Goal: Task Accomplishment & Management: Manage account settings

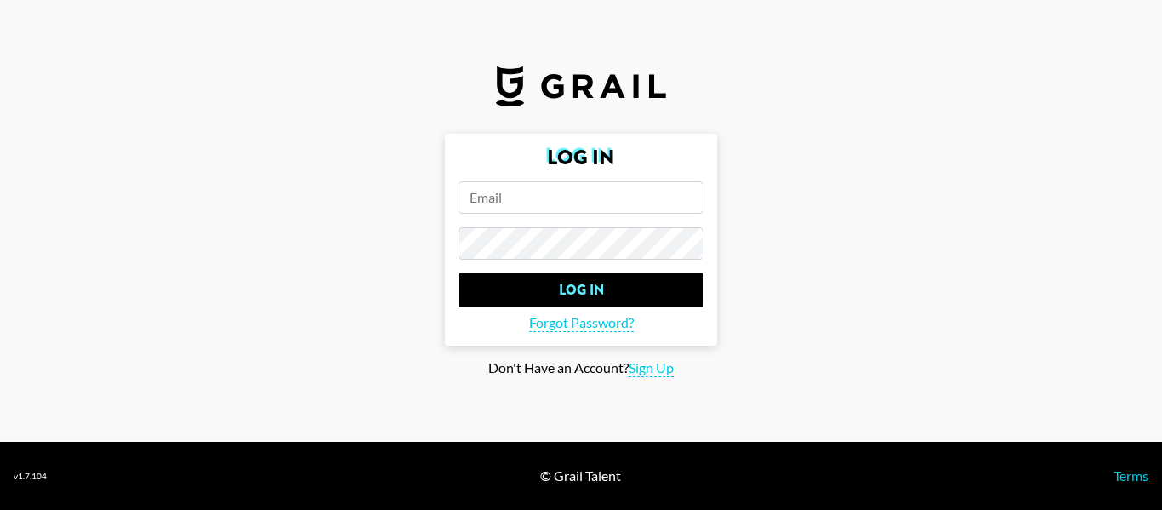
click at [537, 191] on input "email" at bounding box center [581, 197] width 245 height 32
type input "diane.salazar@grail-talent.com"
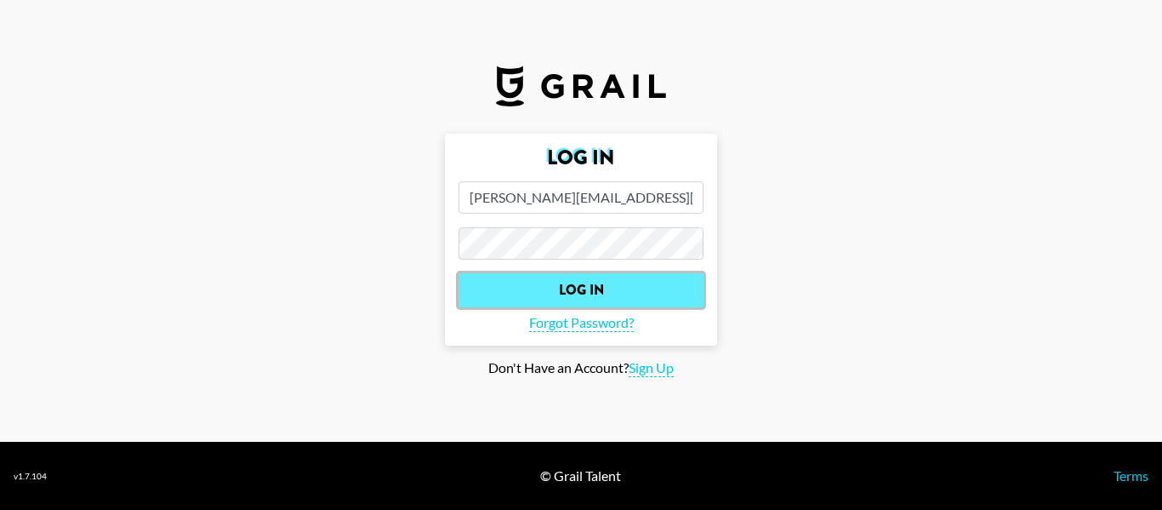
click at [572, 287] on input "Log In" at bounding box center [581, 290] width 245 height 34
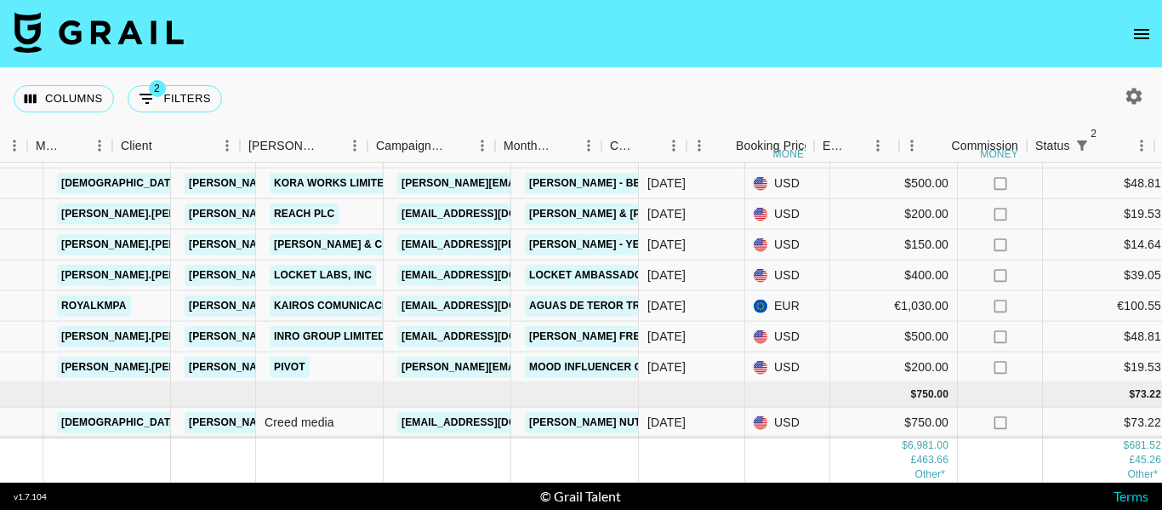
scroll to position [551, 471]
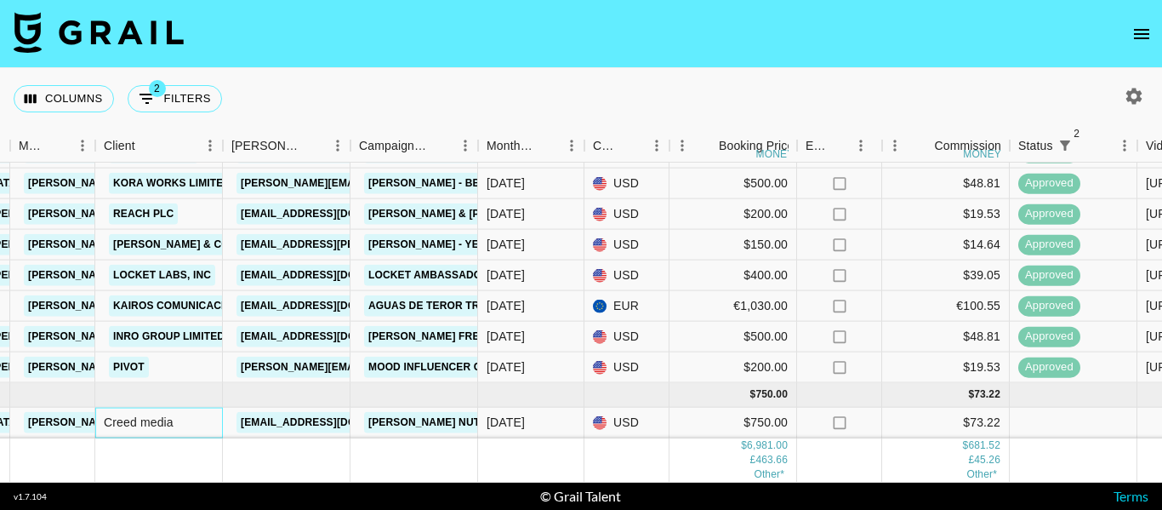
click at [142, 411] on div "Creed media" at bounding box center [159, 423] width 128 height 31
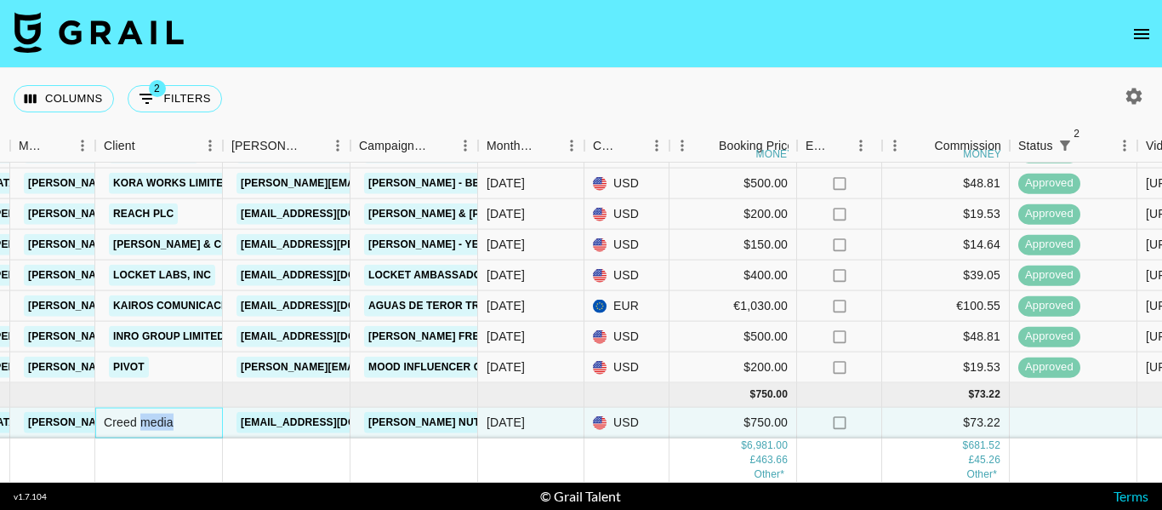
click at [142, 411] on div "Creed media" at bounding box center [159, 423] width 128 height 31
click at [142, 412] on div "Creed media" at bounding box center [159, 423] width 128 height 31
click at [270, 438] on div at bounding box center [287, 460] width 128 height 44
click at [280, 412] on link "[EMAIL_ADDRESS][DOMAIN_NAME]" at bounding box center [332, 422] width 191 height 21
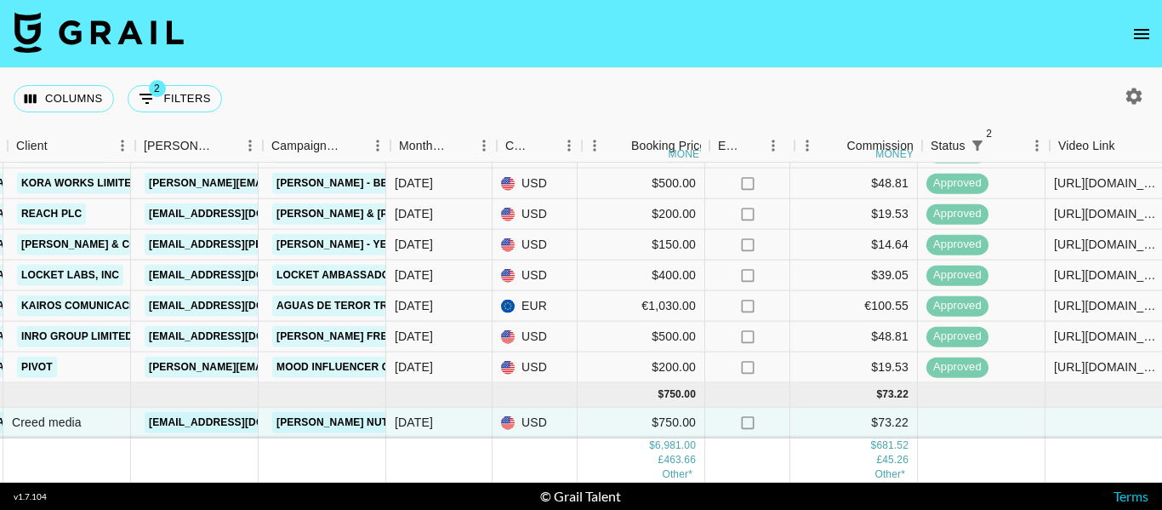
scroll to position [551, 552]
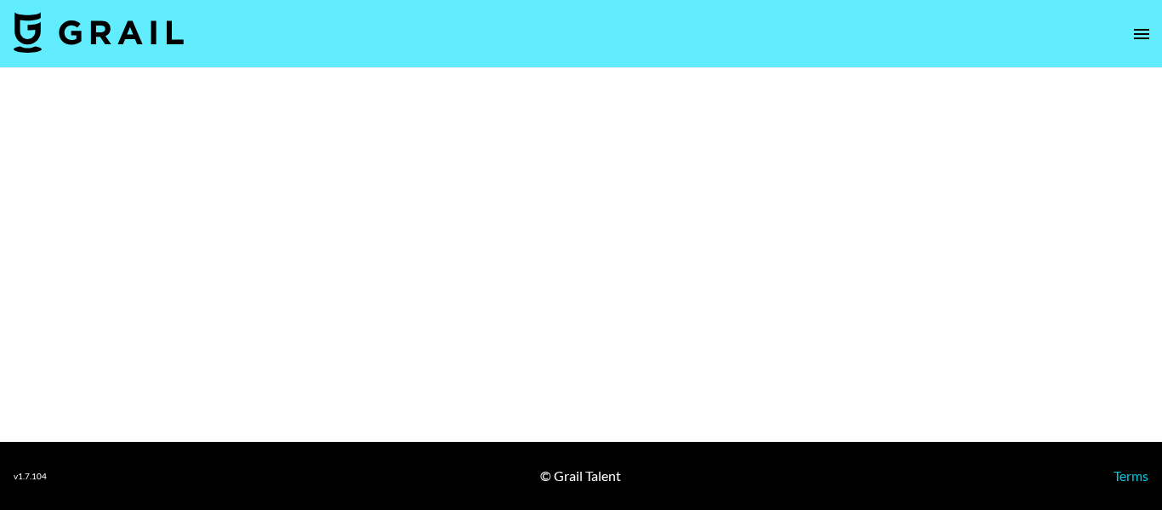
select select "Multi"
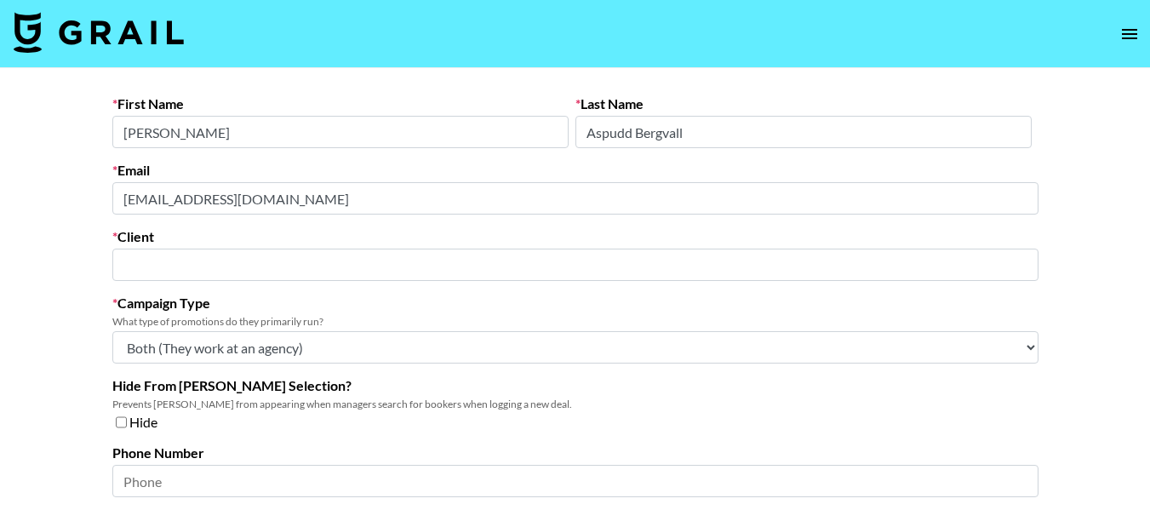
click at [319, 267] on input "text" at bounding box center [575, 265] width 905 height 20
click at [319, 265] on input "text" at bounding box center [575, 265] width 905 height 20
click at [318, 266] on input "text" at bounding box center [575, 265] width 905 height 20
click at [151, 263] on input "text" at bounding box center [575, 265] width 905 height 20
click at [153, 263] on input "text" at bounding box center [575, 265] width 905 height 20
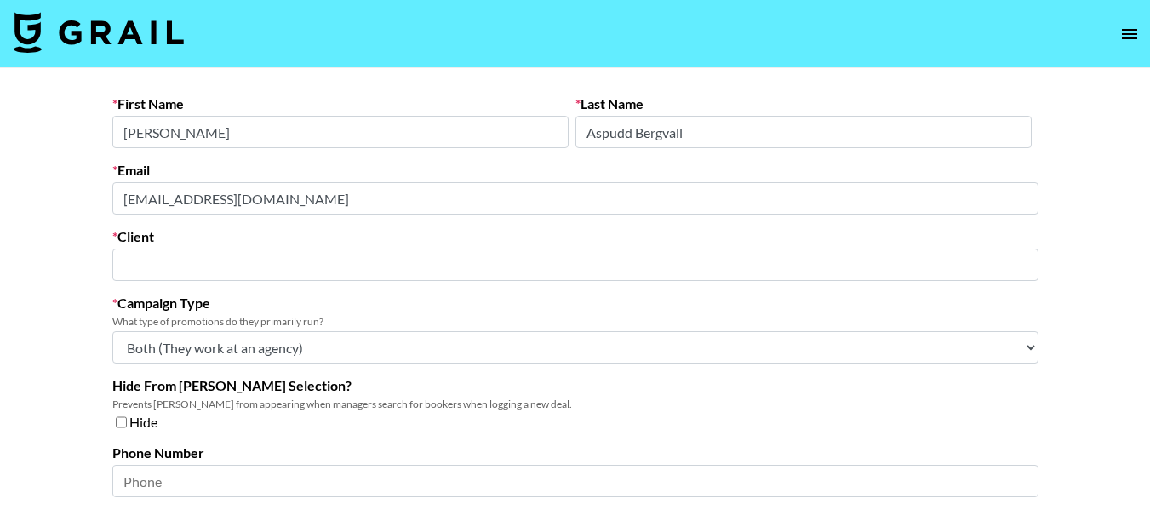
type input "c"
click at [322, 301] on li "Creed Media (All Campaigns) Airtable ID: rec45BheaqhA9vEf7 Platform ID: Qgqnbwv…" at bounding box center [575, 312] width 926 height 48
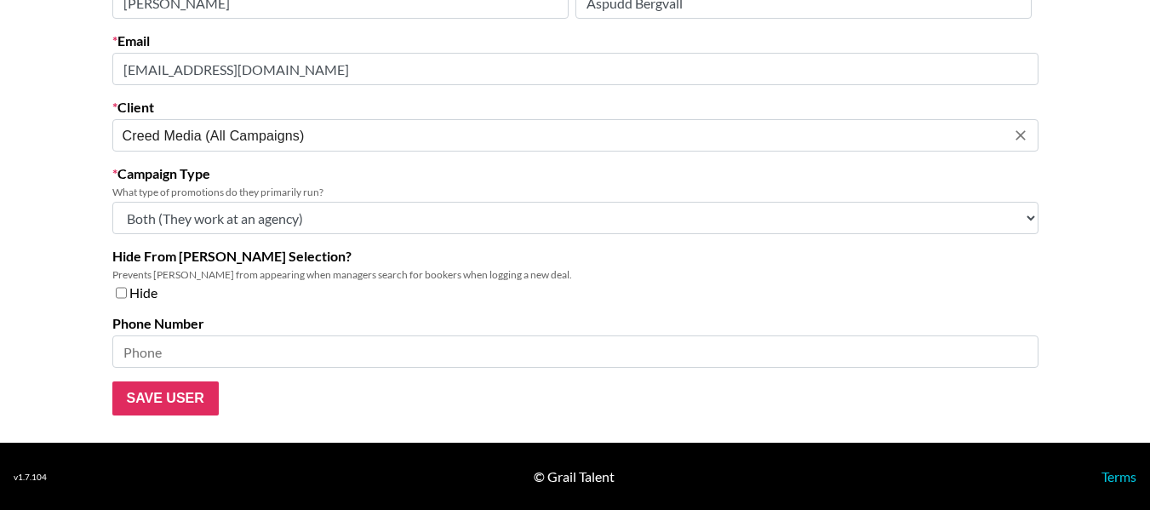
scroll to position [130, 0]
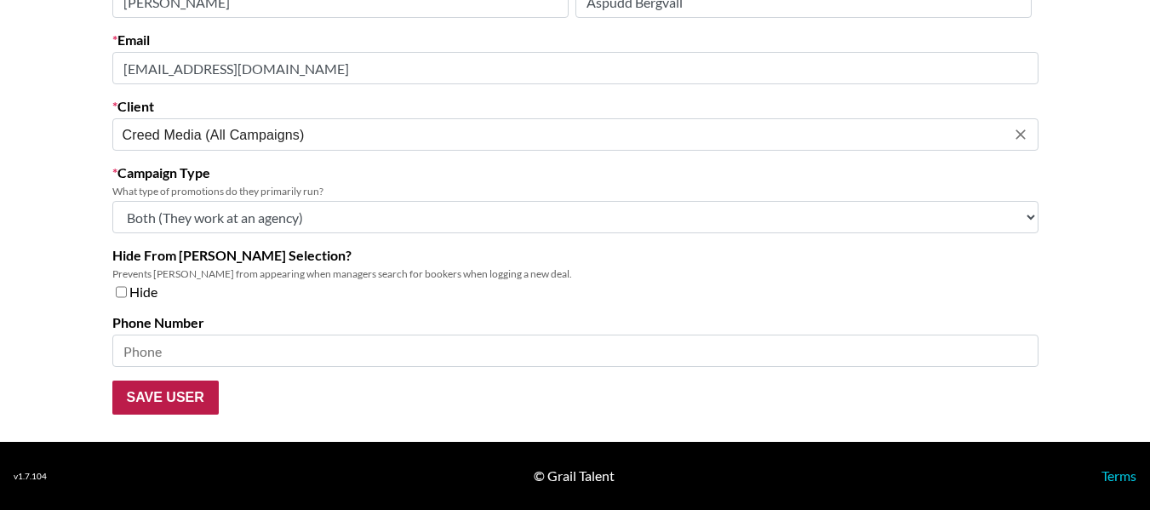
type input "Creed Media (All Campaigns)"
click at [207, 407] on input "Save User" at bounding box center [165, 397] width 106 height 34
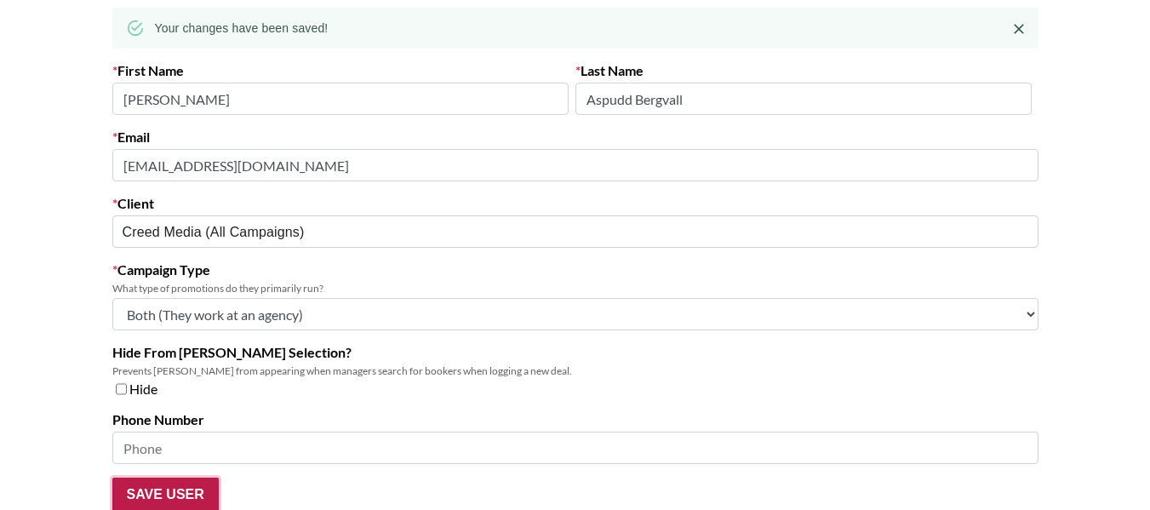
scroll to position [0, 0]
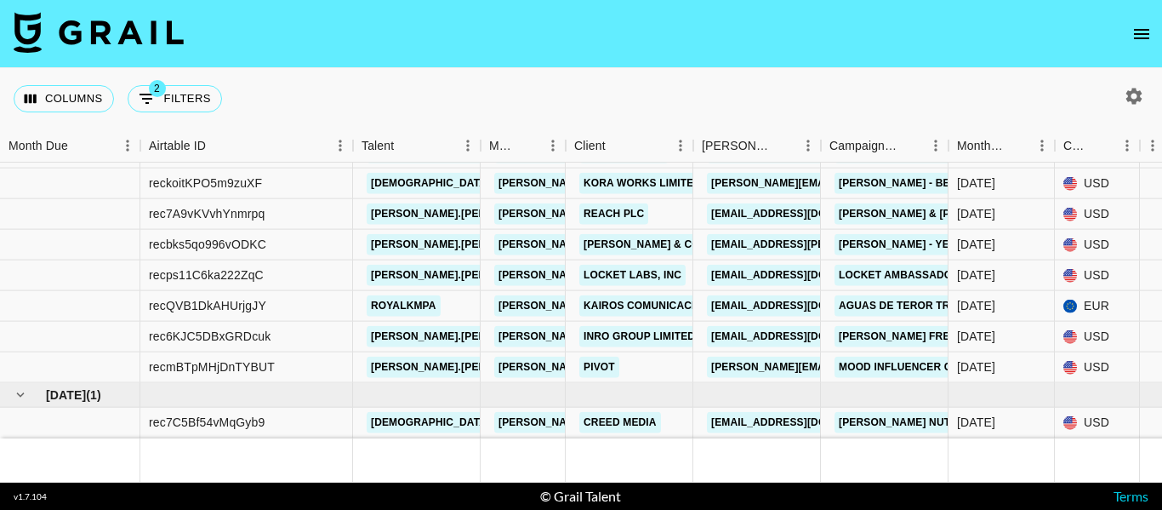
scroll to position [551, 0]
click at [598, 412] on link "Creed media" at bounding box center [620, 422] width 82 height 21
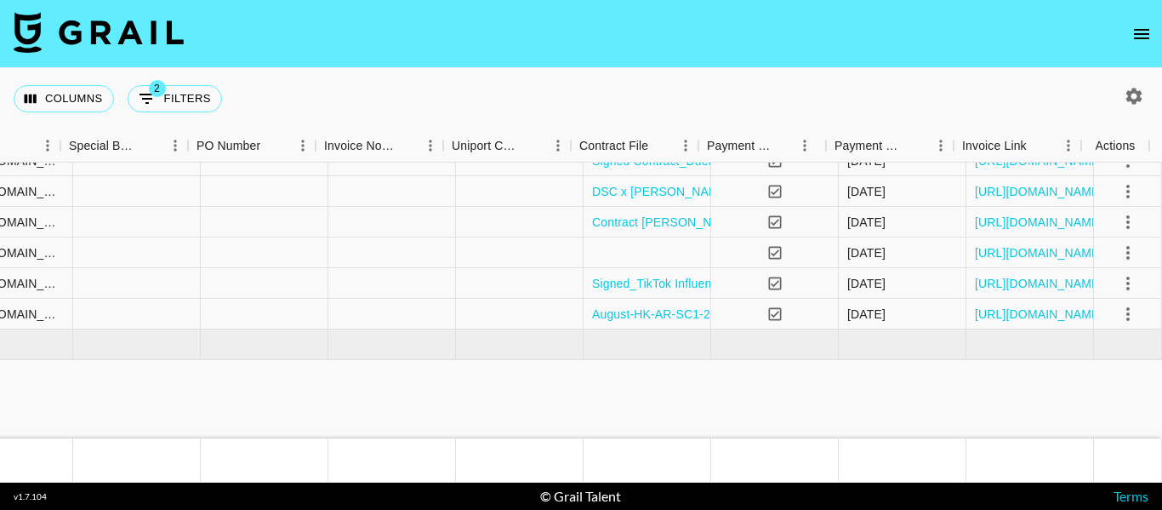
scroll to position [0, 1675]
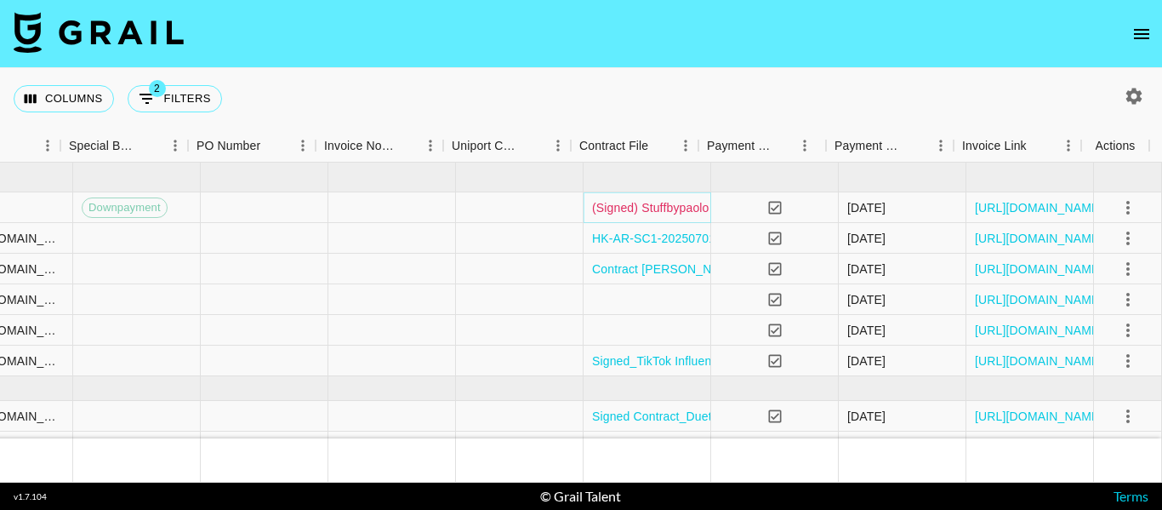
click at [671, 205] on link "(Signed) Stuffbypaolo x ArenaPlus.pdf" at bounding box center [695, 207] width 206 height 17
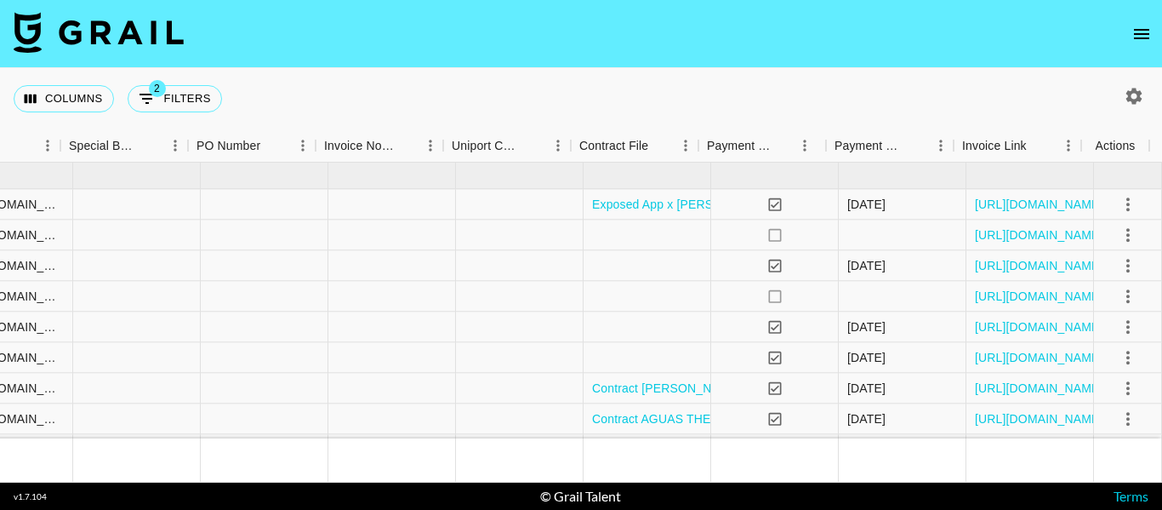
scroll to position [551, 1675]
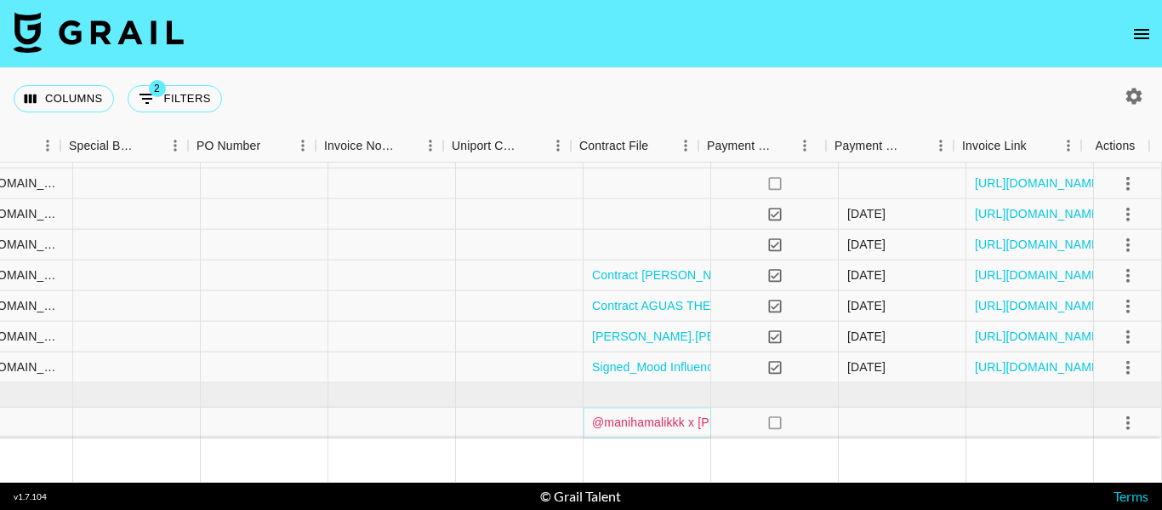
click at [665, 414] on link "@manihamalikkk x BrickHouse - CSA - 9_22_25, 2_23 PM-Signed.pdf" at bounding box center [799, 422] width 415 height 17
